Goal: Navigation & Orientation: Find specific page/section

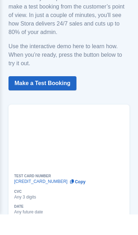
scroll to position [37, 0]
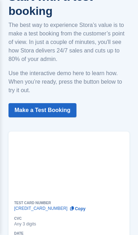
click at [98, 234] on div "TEST CARD NUMBER 4242 4242 4242 4242 Copy Number copied CVC Any 3 digits DATE A…" at bounding box center [69, 221] width 110 height 40
click at [97, 227] on div "TEST CARD NUMBER 4242 4242 4242 4242 Copy Number copied CVC Any 3 digits DATE A…" at bounding box center [69, 221] width 110 height 40
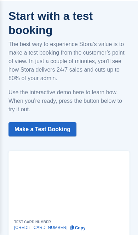
scroll to position [0, 0]
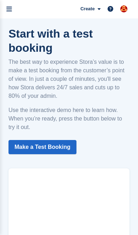
click at [6, 14] on link "menu" at bounding box center [9, 9] width 18 height 18
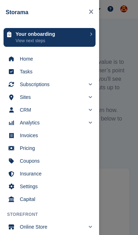
click at [79, 99] on span "Sites" at bounding box center [52, 97] width 65 height 10
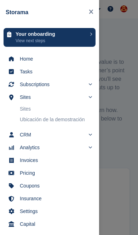
click at [79, 110] on link "Sites" at bounding box center [56, 109] width 72 height 10
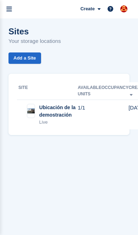
click at [12, 11] on link "menu" at bounding box center [9, 9] width 18 height 18
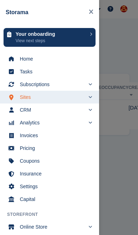
click at [54, 63] on span "Home" at bounding box center [54, 59] width 69 height 10
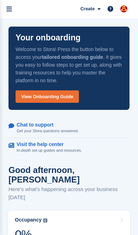
click at [8, 14] on link "menu" at bounding box center [9, 9] width 18 height 18
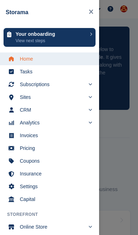
click at [62, 138] on span "Invoices" at bounding box center [54, 135] width 69 height 10
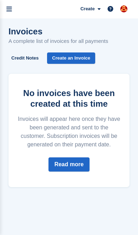
click at [126, 11] on img "main navigation" at bounding box center [123, 8] width 7 height 7
